Goal: Book appointment/travel/reservation

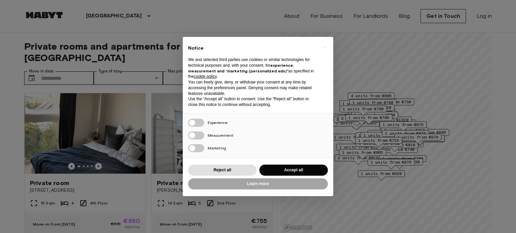
click at [131, 130] on div "× Notice We and selected third parties use cookies or similar technologies for …" at bounding box center [258, 116] width 516 height 233
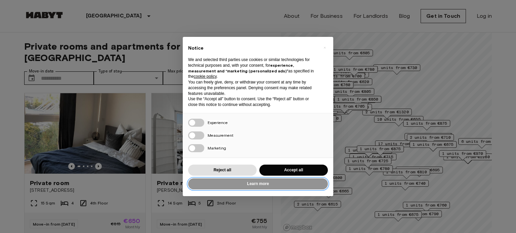
click at [255, 183] on button "Learn more" at bounding box center [258, 184] width 140 height 11
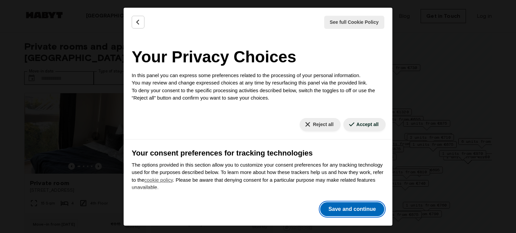
click at [351, 214] on button "Save and continue" at bounding box center [352, 209] width 64 height 14
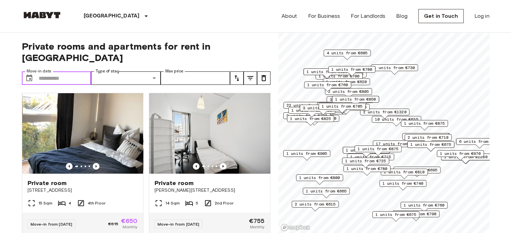
click at [72, 72] on input "Move-in date" at bounding box center [65, 78] width 53 height 13
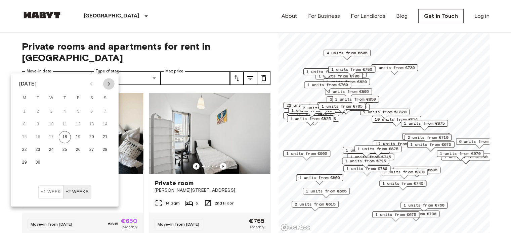
click at [108, 86] on icon "Next month" at bounding box center [109, 84] width 8 height 8
click at [92, 111] on button "1" at bounding box center [92, 112] width 12 height 12
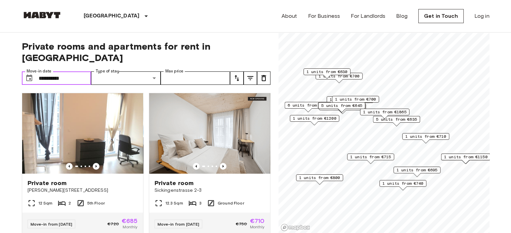
type input "**********"
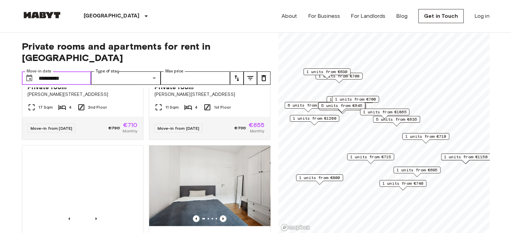
scroll to position [694, 0]
